Goal: Book appointment/travel/reservation

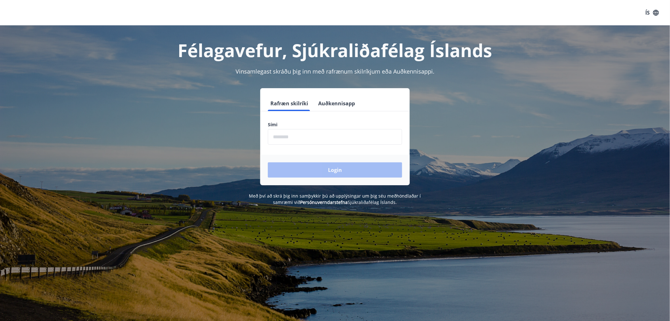
click at [325, 137] on input "phone" at bounding box center [335, 137] width 134 height 16
type input "********"
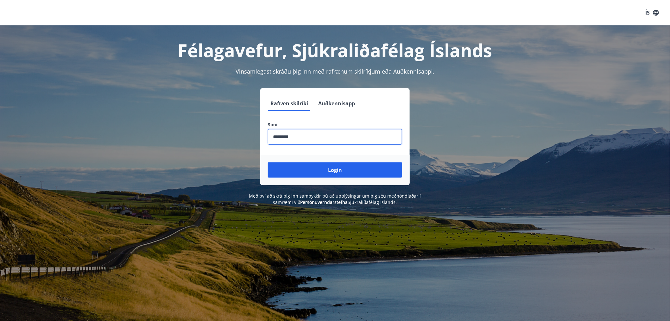
click at [304, 173] on button "Login" at bounding box center [335, 169] width 134 height 15
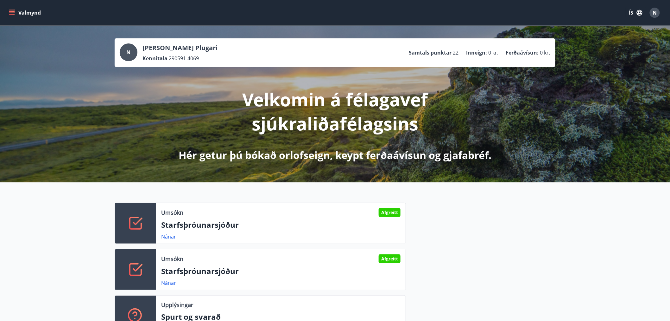
click at [16, 11] on button "Valmynd" at bounding box center [26, 12] width 36 height 11
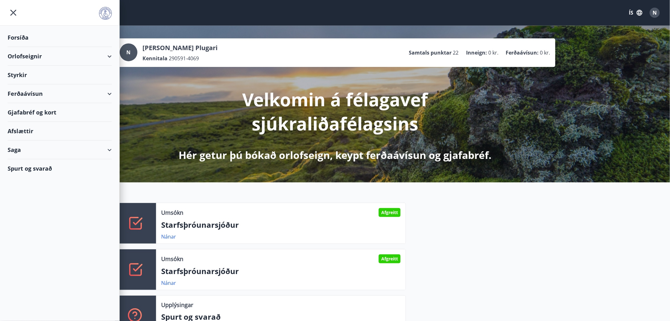
click at [19, 57] on div "Orlofseignir" at bounding box center [60, 56] width 104 height 19
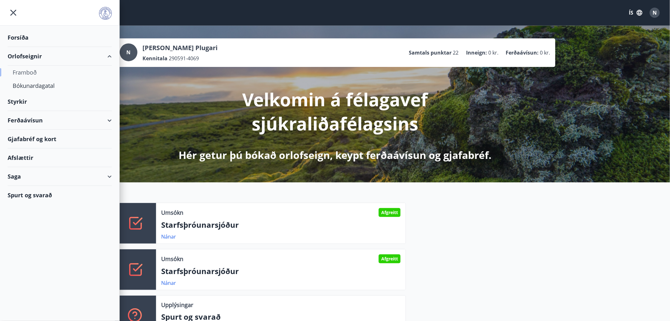
click at [24, 74] on div "Framboð" at bounding box center [60, 72] width 94 height 13
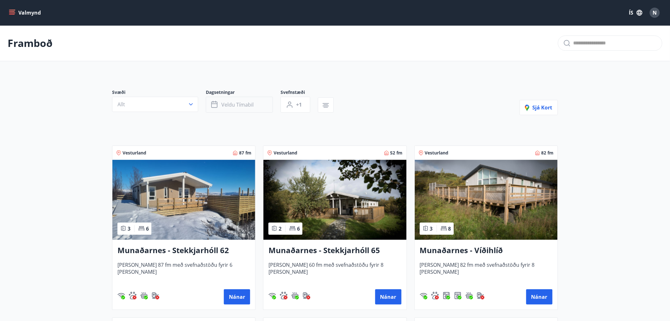
click at [246, 106] on span "Veldu tímabil" at bounding box center [237, 104] width 32 height 7
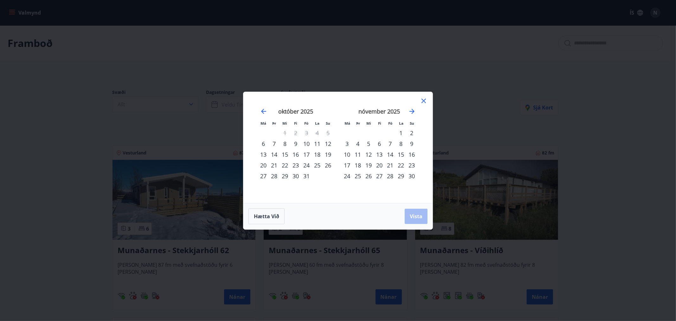
click at [308, 156] on div "17" at bounding box center [306, 154] width 11 height 11
click at [273, 164] on div "21" at bounding box center [274, 165] width 11 height 11
click at [417, 213] on span "Vista" at bounding box center [416, 216] width 13 height 7
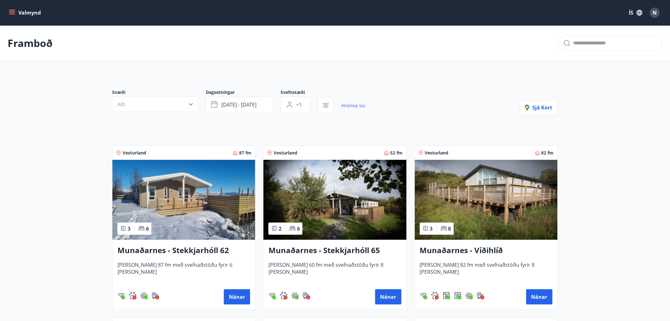
drag, startPoint x: 437, startPoint y: 119, endPoint x: 425, endPoint y: 105, distance: 18.8
click at [425, 105] on div "Svæði Allt Dagsetningar [DATE] - [DATE] Svefnstæði +1 Hreinsa síu Sjá kort" at bounding box center [335, 102] width 446 height 26
click at [492, 108] on div "Svæði Allt Dagsetningar [DATE] - [DATE] Svefnstæði +1 Hreinsa síu Sjá kort" at bounding box center [335, 102] width 446 height 26
click at [17, 45] on p "Framboð" at bounding box center [30, 43] width 45 height 14
click at [15, 12] on icon "menu" at bounding box center [12, 13] width 6 height 6
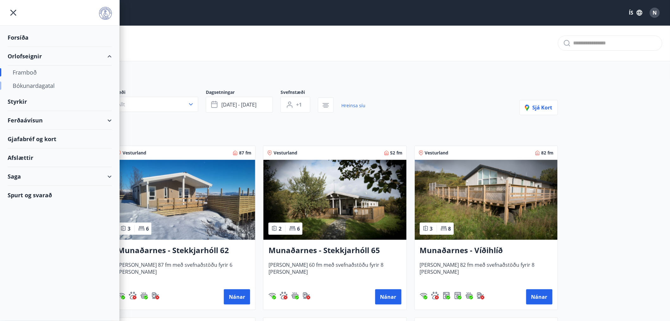
click at [31, 87] on div "Bókunardagatal" at bounding box center [60, 85] width 94 height 13
